Goal: Task Accomplishment & Management: Use online tool/utility

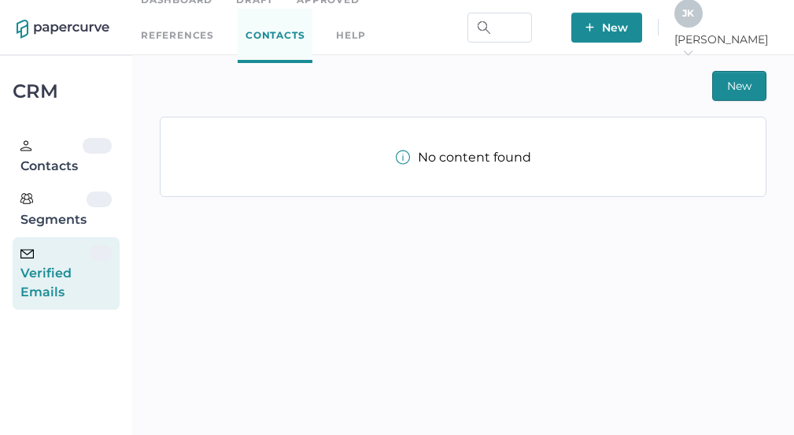
scroll to position [20, 0]
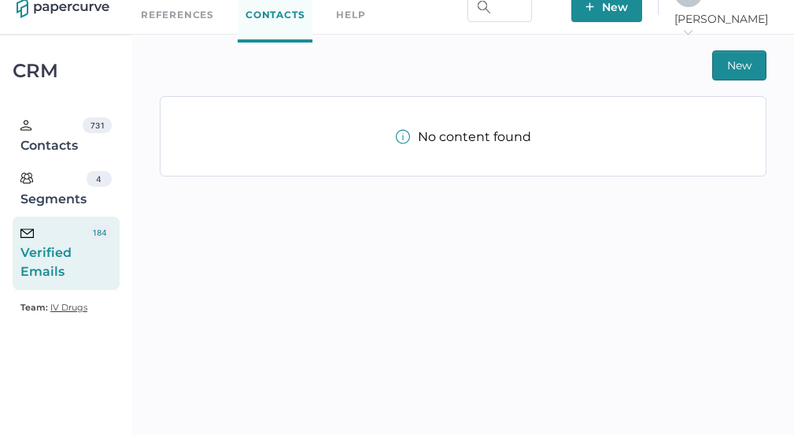
click at [72, 246] on div "Verified Emails" at bounding box center [54, 252] width 68 height 57
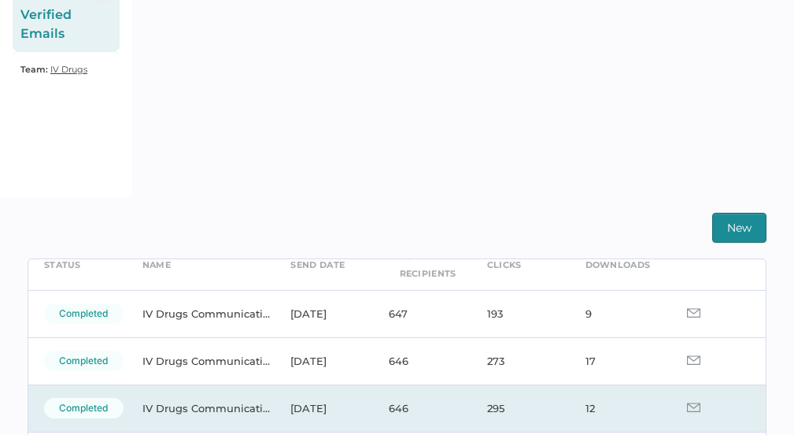
scroll to position [96, 0]
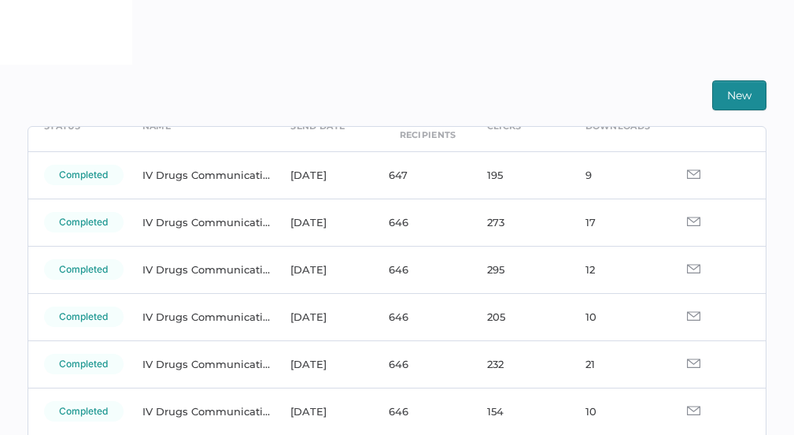
scroll to position [92, 0]
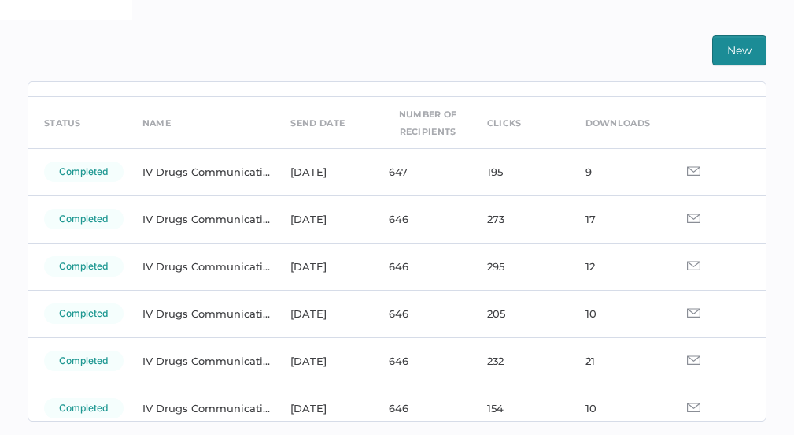
scroll to position [49, 0]
